Goal: Information Seeking & Learning: Check status

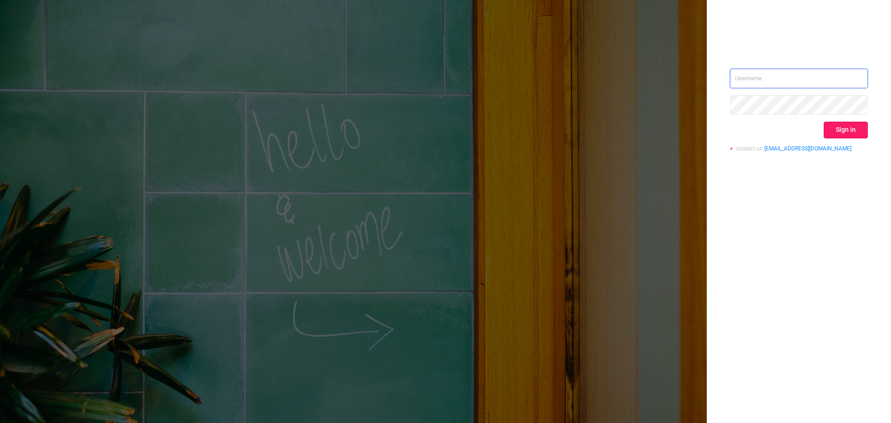
type input "[EMAIL_ADDRESS][DOMAIN_NAME]"
click at [862, 132] on button "Sign in" at bounding box center [845, 130] width 44 height 17
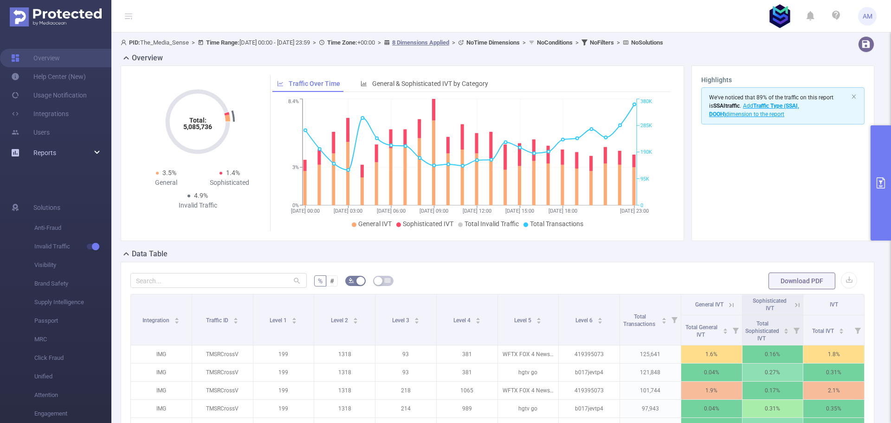
click at [62, 155] on div "Reports" at bounding box center [55, 152] width 111 height 19
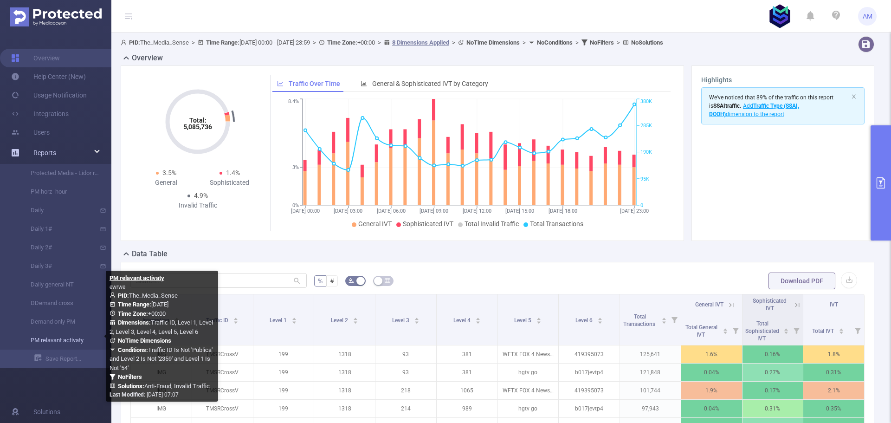
click at [66, 341] on link "PM relavant activaty" at bounding box center [60, 340] width 82 height 19
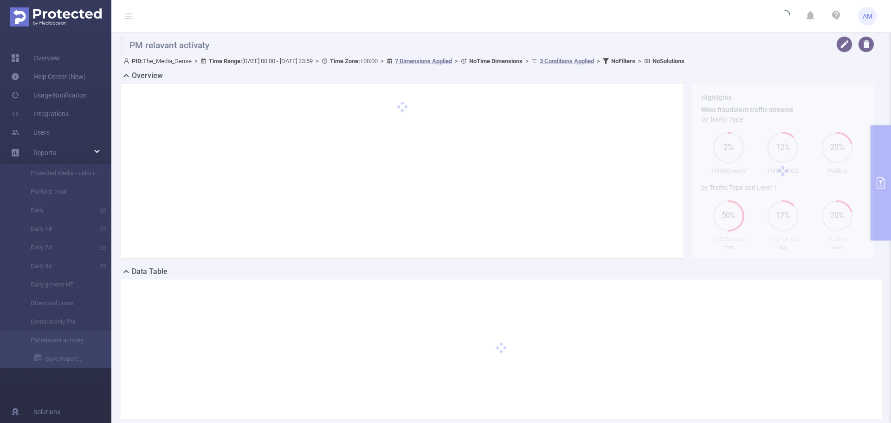
type input "[DATE] 00:00"
type input "[DATE] 23:59"
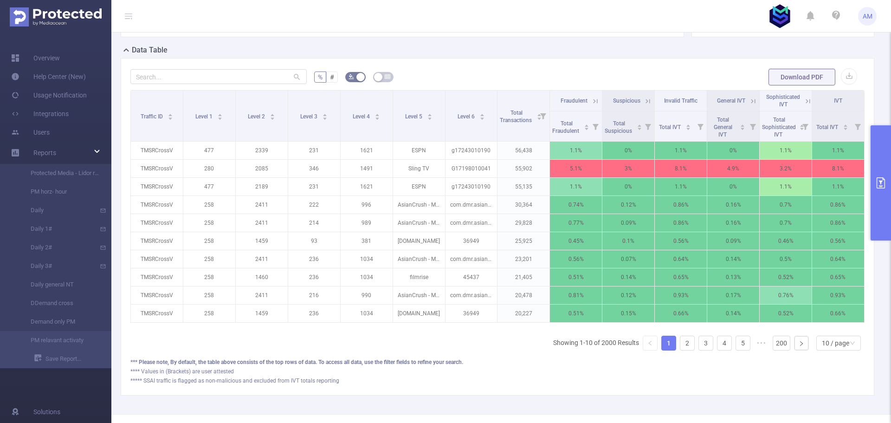
scroll to position [232, 0]
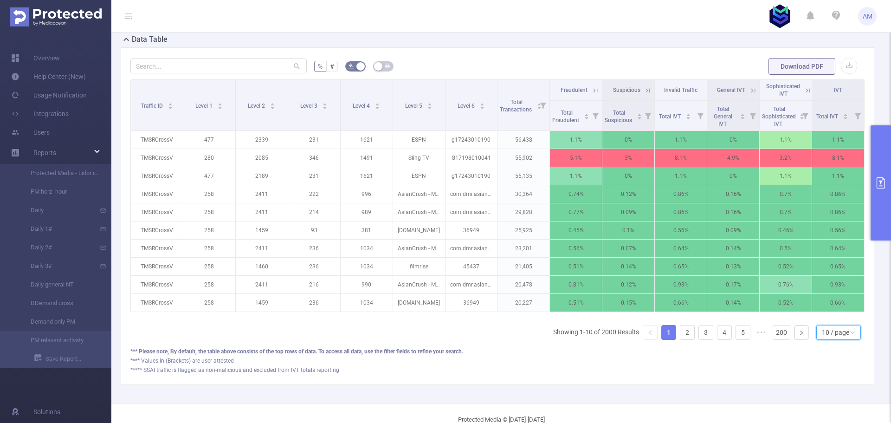
click at [842, 335] on div "10 / page" at bounding box center [835, 332] width 27 height 14
click at [838, 322] on li "50 / page" at bounding box center [831, 322] width 45 height 15
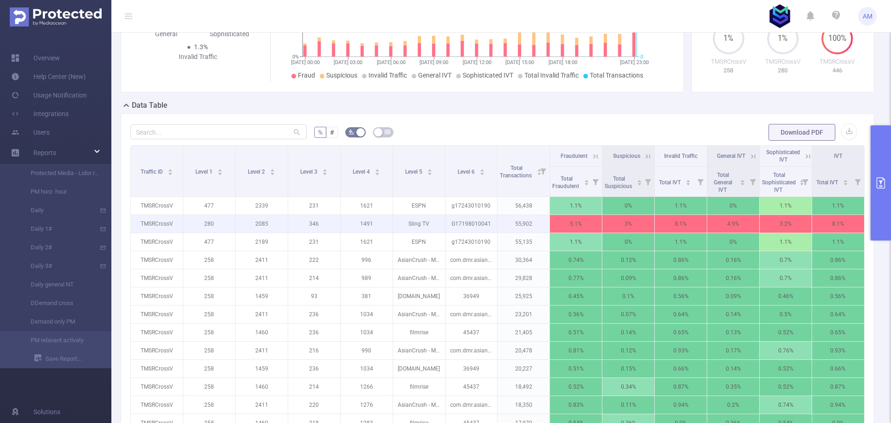
scroll to position [186, 0]
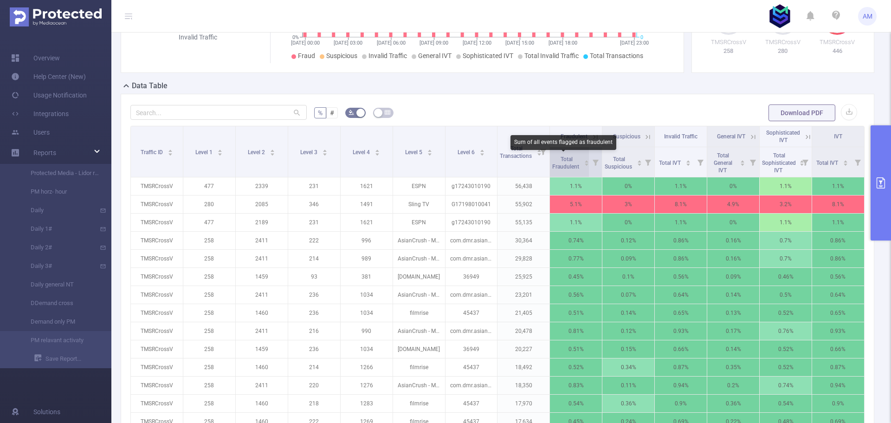
click at [566, 158] on span "Total Fraudulent" at bounding box center [566, 163] width 28 height 14
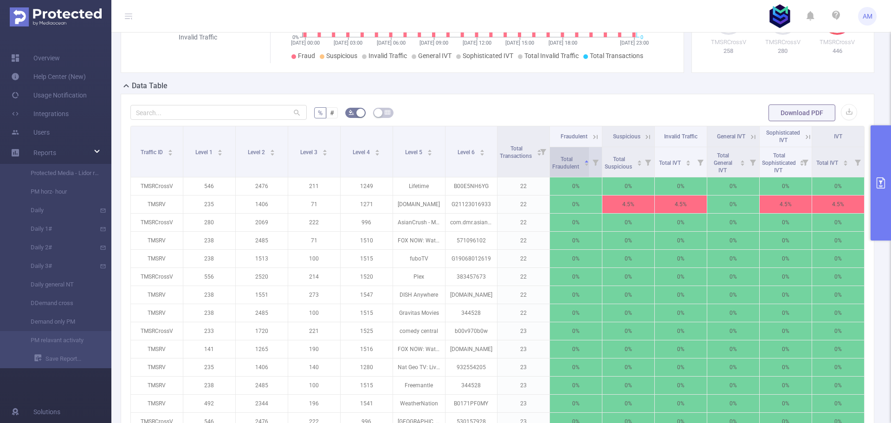
click at [565, 155] on span "Total Fraudulent" at bounding box center [566, 162] width 28 height 17
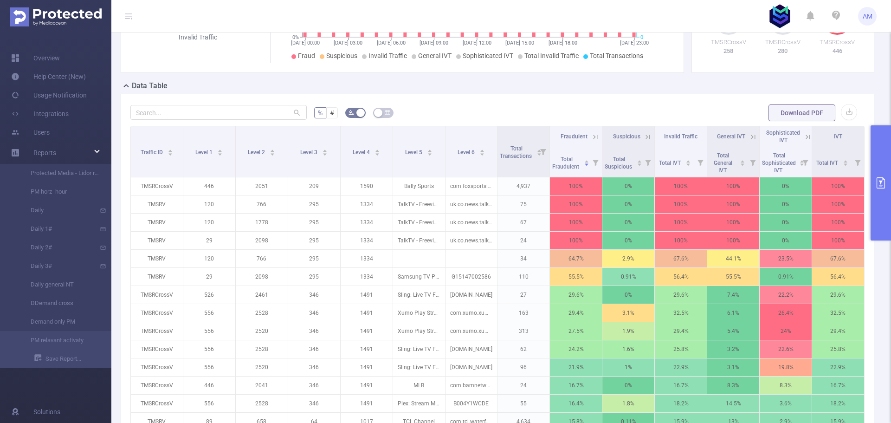
click at [878, 169] on button "primary" at bounding box center [880, 182] width 20 height 115
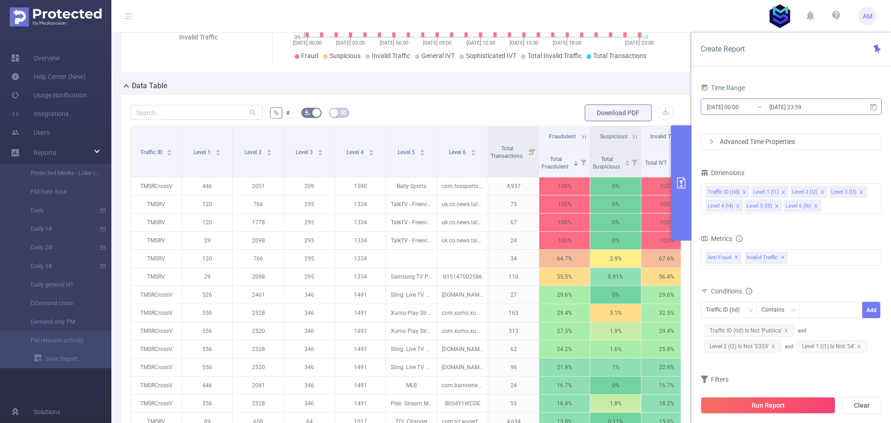
click at [732, 107] on input "[DATE] 00:00" at bounding box center [743, 107] width 75 height 13
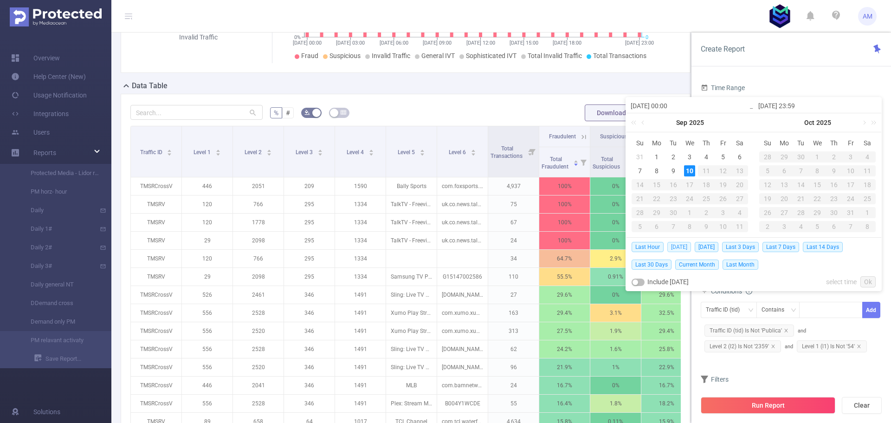
click at [678, 246] on span "[DATE]" at bounding box center [679, 247] width 24 height 10
type input "[DATE] 00:00"
type input "[DATE] 23:59"
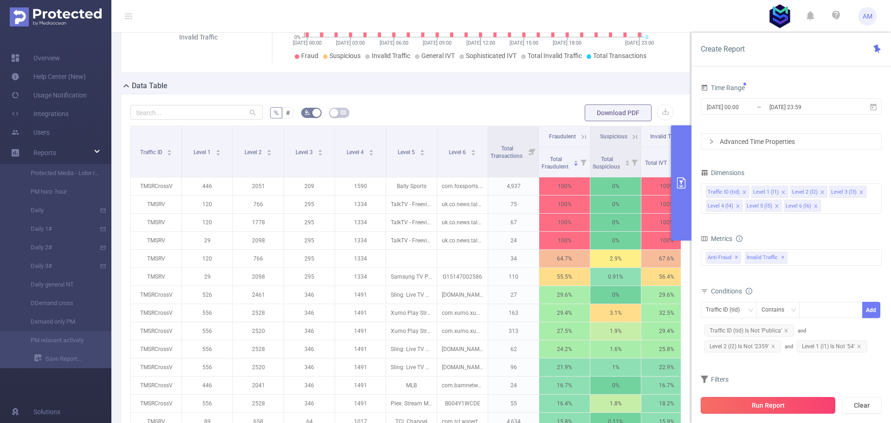
click at [797, 405] on button "Run Report" at bounding box center [768, 405] width 135 height 17
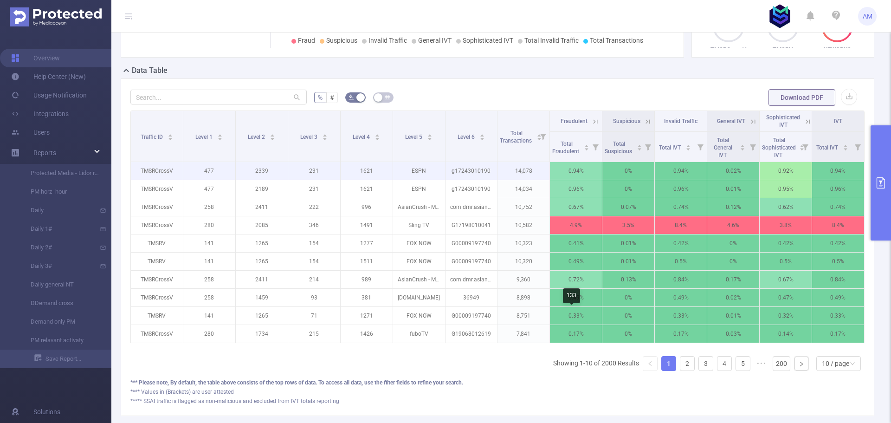
scroll to position [222, 0]
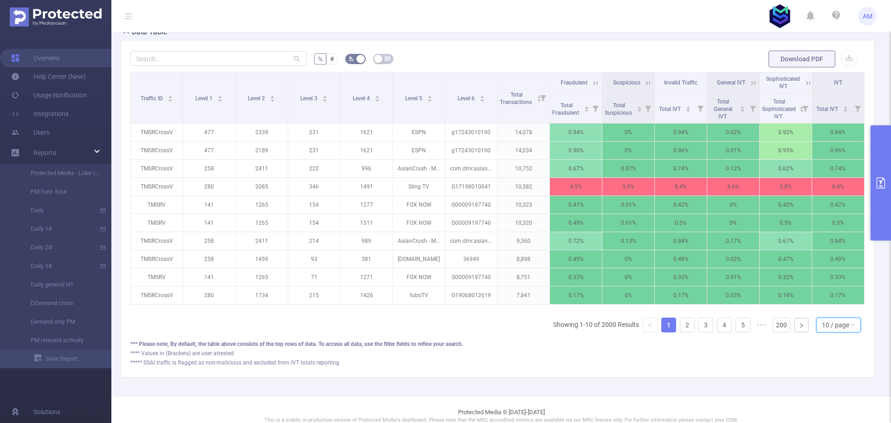
click at [822, 332] on div "10 / page" at bounding box center [835, 325] width 27 height 14
click at [832, 313] on li "50 / page" at bounding box center [831, 315] width 45 height 15
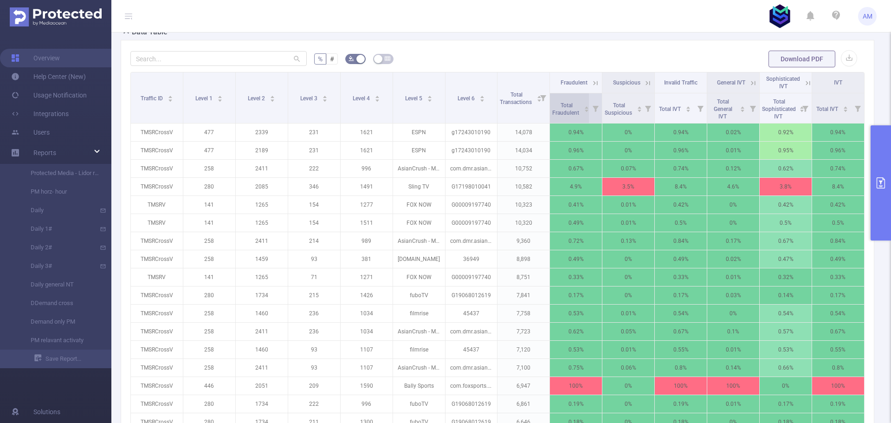
click at [552, 100] on span "Total Fraudulent" at bounding box center [566, 108] width 28 height 17
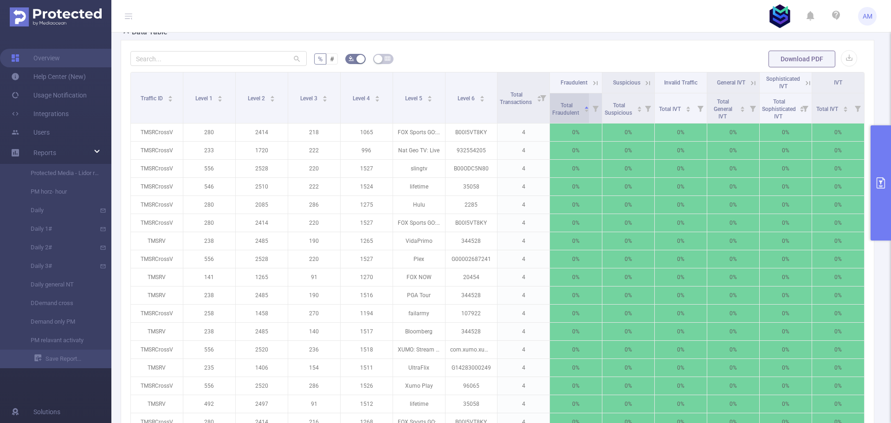
click at [561, 105] on span "Total Fraudulent" at bounding box center [566, 109] width 28 height 14
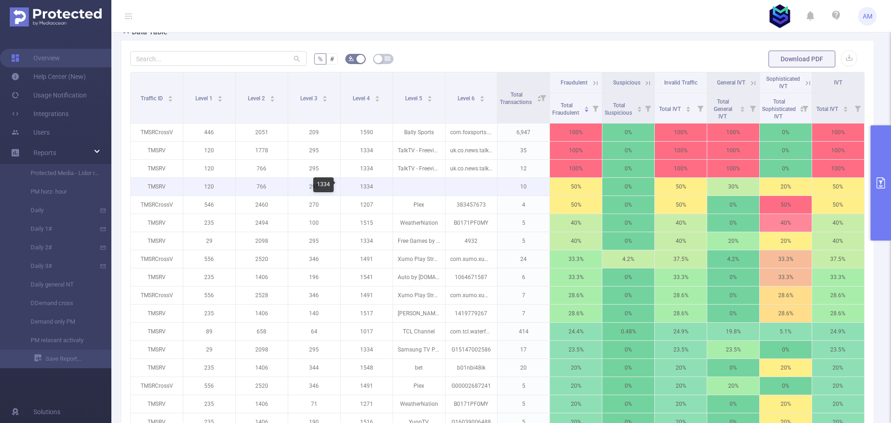
click at [367, 186] on p "1334" at bounding box center [367, 187] width 52 height 18
copy p "1334"
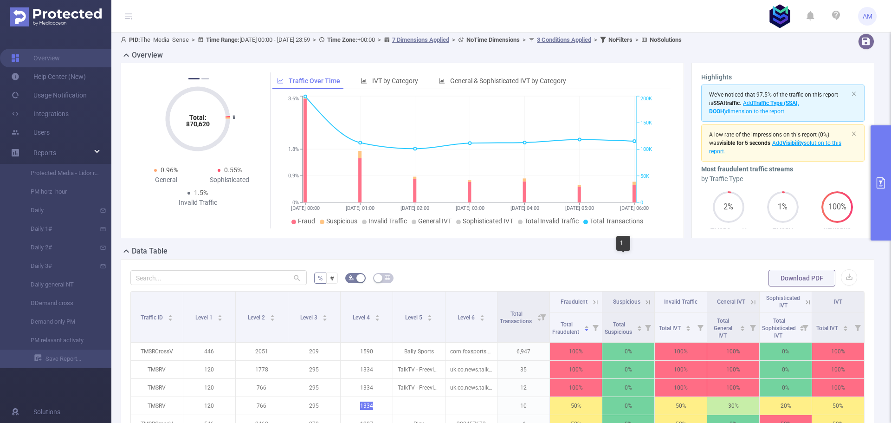
scroll to position [0, 0]
